Goal: Transaction & Acquisition: Book appointment/travel/reservation

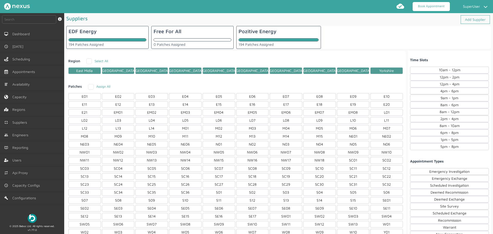
click at [437, 6] on link "Book Appointment" at bounding box center [431, 6] width 37 height 9
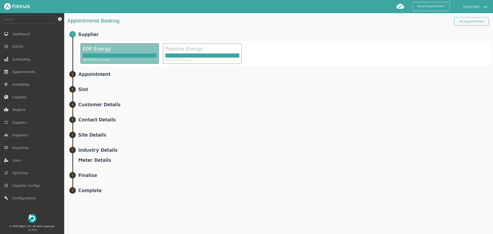
click at [126, 57] on div at bounding box center [120, 55] width 74 height 4
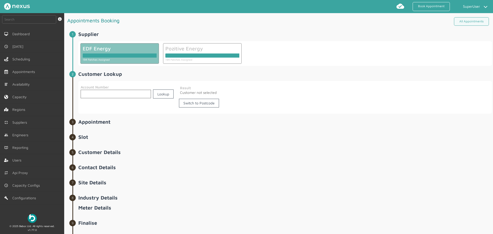
click at [125, 90] on input "text" at bounding box center [116, 94] width 70 height 8
click at [444, 142] on span "Slot ️️️" at bounding box center [285, 139] width 414 height 10
click at [100, 92] on input "text" at bounding box center [116, 94] width 70 height 8
paste input "A-CF509766"
type input "A-CF509766"
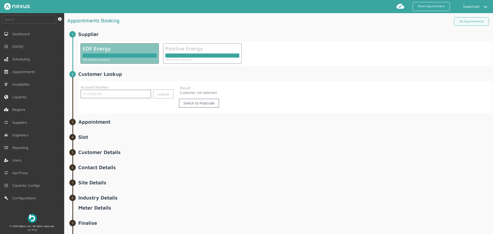
click at [168, 97] on link "Lookup" at bounding box center [163, 93] width 21 height 9
